Goal: Find specific page/section: Find specific page/section

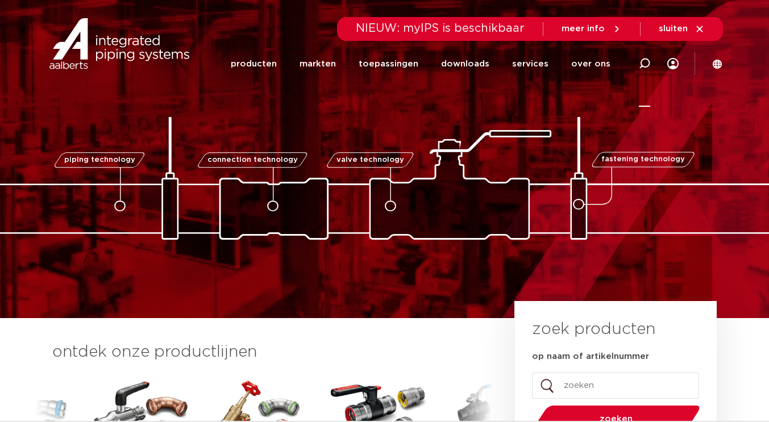
click at [646, 59] on icon at bounding box center [645, 64] width 14 height 14
type input "sps"
click button "Zoeken" at bounding box center [0, 0] width 0 height 0
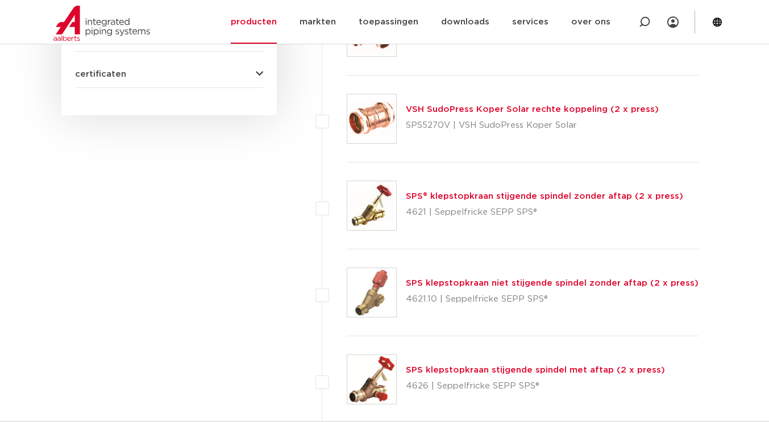
scroll to position [895, 0]
click at [488, 370] on link "SPS klepstopkraan stijgende spindel met aftap (2 x press)" at bounding box center [535, 371] width 259 height 9
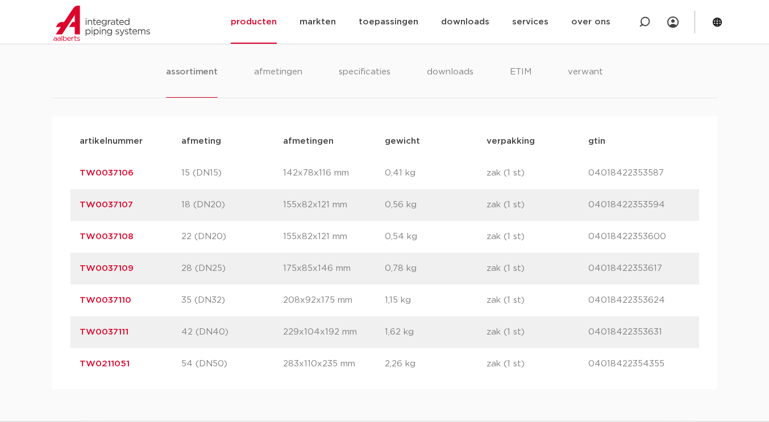
scroll to position [704, 0]
click at [235, 299] on p "35 (DN32)" at bounding box center [232, 299] width 102 height 14
click at [109, 301] on link "TW0037110" at bounding box center [106, 298] width 52 height 9
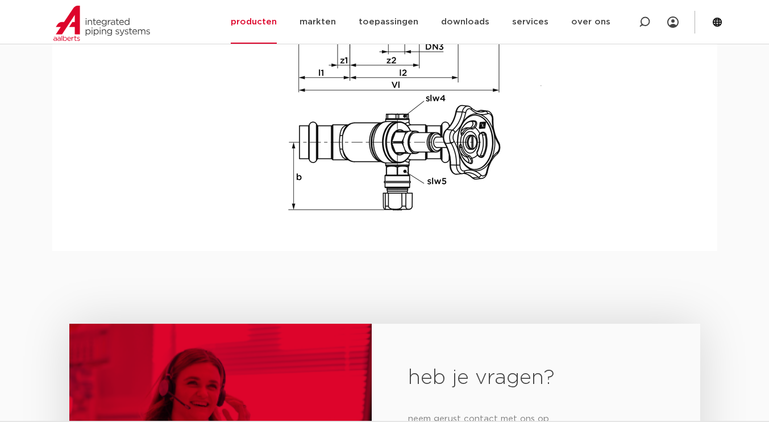
scroll to position [1528, 0]
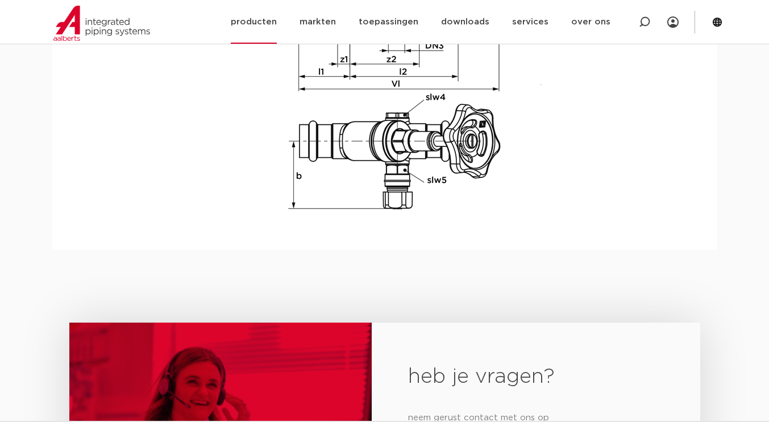
click at [213, 34] on div "Zoeken NIEUW: myIPS is beschikbaar meer info sluiten producten markten toepassi…" at bounding box center [458, 22] width 528 height 44
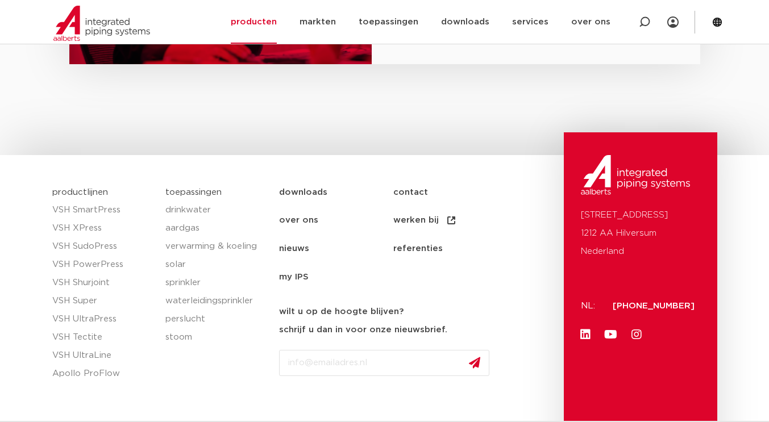
scroll to position [1991, 0]
